Goal: Task Accomplishment & Management: Manage account settings

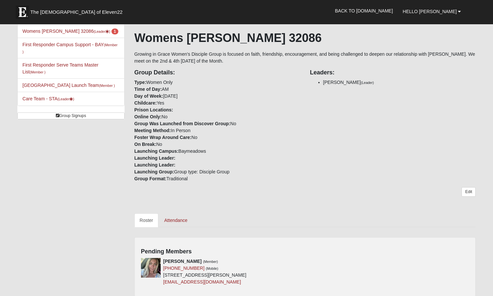
scroll to position [131, 0]
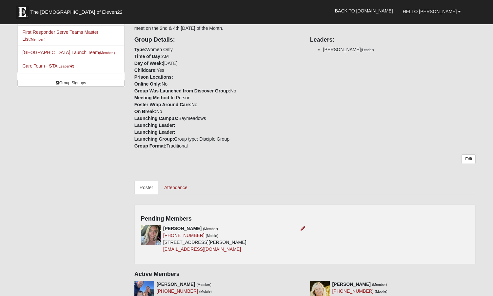
click at [154, 243] on img at bounding box center [151, 235] width 20 height 20
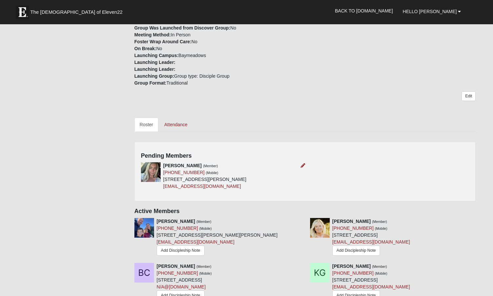
scroll to position [197, 0]
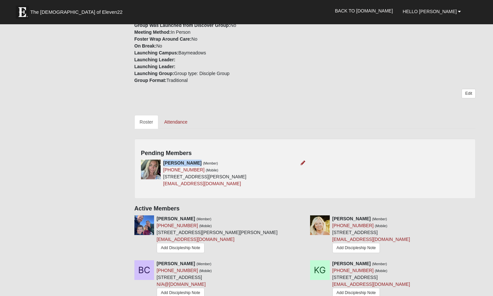
drag, startPoint x: 197, startPoint y: 165, endPoint x: 164, endPoint y: 164, distance: 33.2
click at [164, 164] on strong "[PERSON_NAME]" at bounding box center [182, 162] width 38 height 5
copy strong "[PERSON_NAME]"
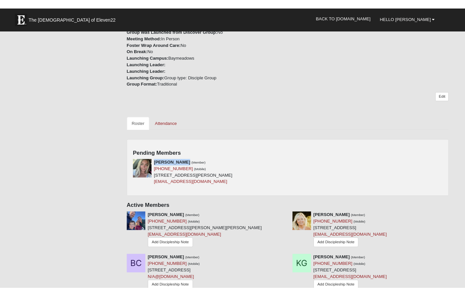
scroll to position [204, 0]
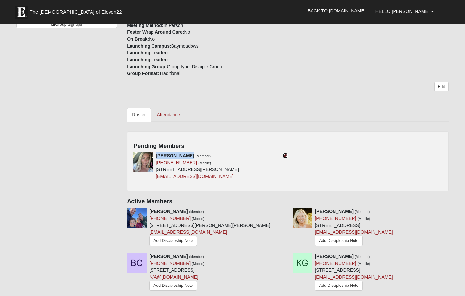
click at [285, 156] on icon at bounding box center [285, 156] width 5 height 5
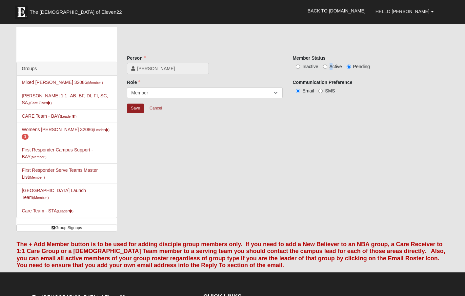
click at [331, 64] on span "Active" at bounding box center [336, 66] width 12 height 5
click at [326, 66] on input "Active" at bounding box center [325, 67] width 4 height 4
radio input "true"
click at [139, 109] on input "Save" at bounding box center [135, 109] width 17 height 10
